Goal: Transaction & Acquisition: Purchase product/service

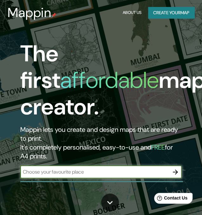
click at [41, 176] on input "text" at bounding box center [94, 171] width 149 height 7
type input "yvoire"
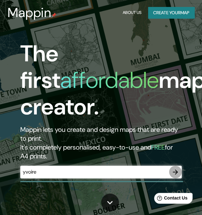
click at [174, 169] on icon "button" at bounding box center [175, 172] width 8 height 8
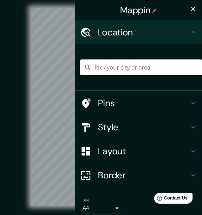
click at [101, 65] on input "Pick your city or area" at bounding box center [140, 67] width 121 height 16
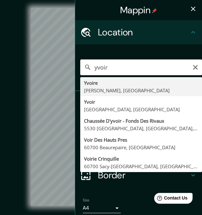
type input "Yvoire, Alta Saboya, Francia"
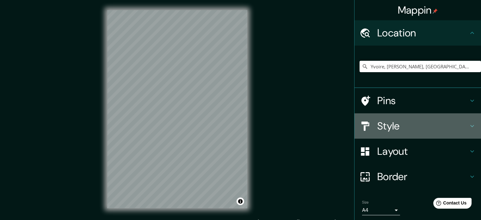
click at [206, 123] on h4 "Style" at bounding box center [422, 126] width 91 height 13
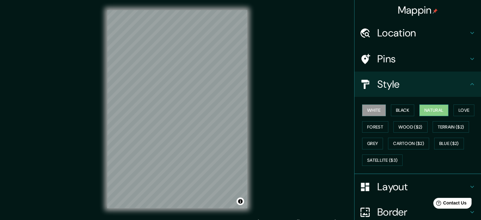
click at [206, 110] on button "Natural" at bounding box center [433, 110] width 29 height 12
click at [206, 111] on button "Black" at bounding box center [403, 110] width 24 height 12
click at [206, 109] on button "Natural" at bounding box center [433, 110] width 29 height 12
click at [206, 107] on button "White" at bounding box center [374, 110] width 24 height 12
click at [206, 108] on button "Black" at bounding box center [403, 110] width 24 height 12
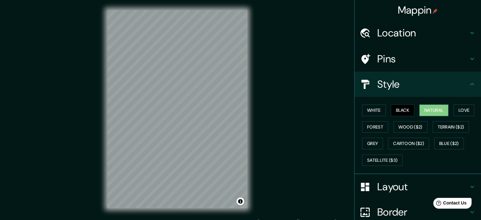
click at [206, 109] on button "Natural" at bounding box center [433, 110] width 29 height 12
click at [206, 109] on button "White" at bounding box center [374, 110] width 24 height 12
click at [206, 107] on button "Natural" at bounding box center [433, 110] width 29 height 12
click at [206, 60] on h4 "Pins" at bounding box center [422, 59] width 91 height 13
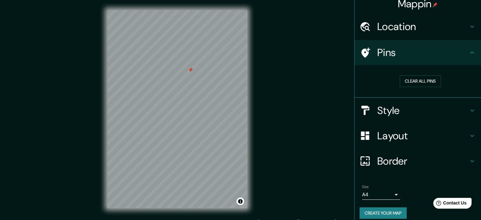
scroll to position [12, 0]
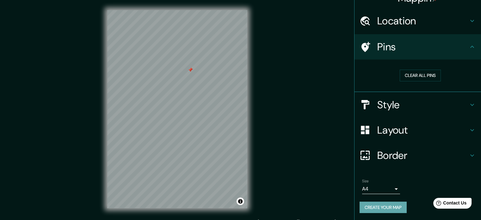
click at [206, 206] on button "Create your map" at bounding box center [383, 208] width 47 height 12
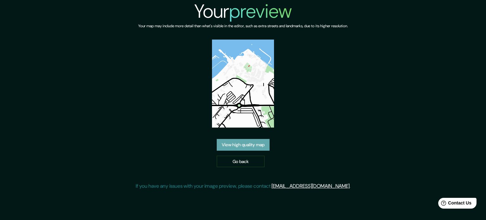
click at [252, 143] on link "View high quality map" at bounding box center [243, 145] width 53 height 12
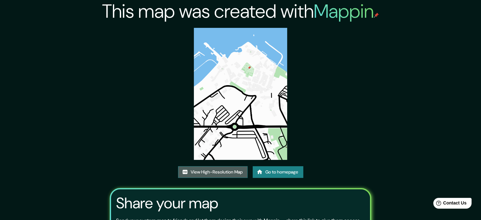
click at [221, 170] on link "View High-Resolution Map" at bounding box center [213, 172] width 70 height 12
